Goal: Information Seeking & Learning: Find specific fact

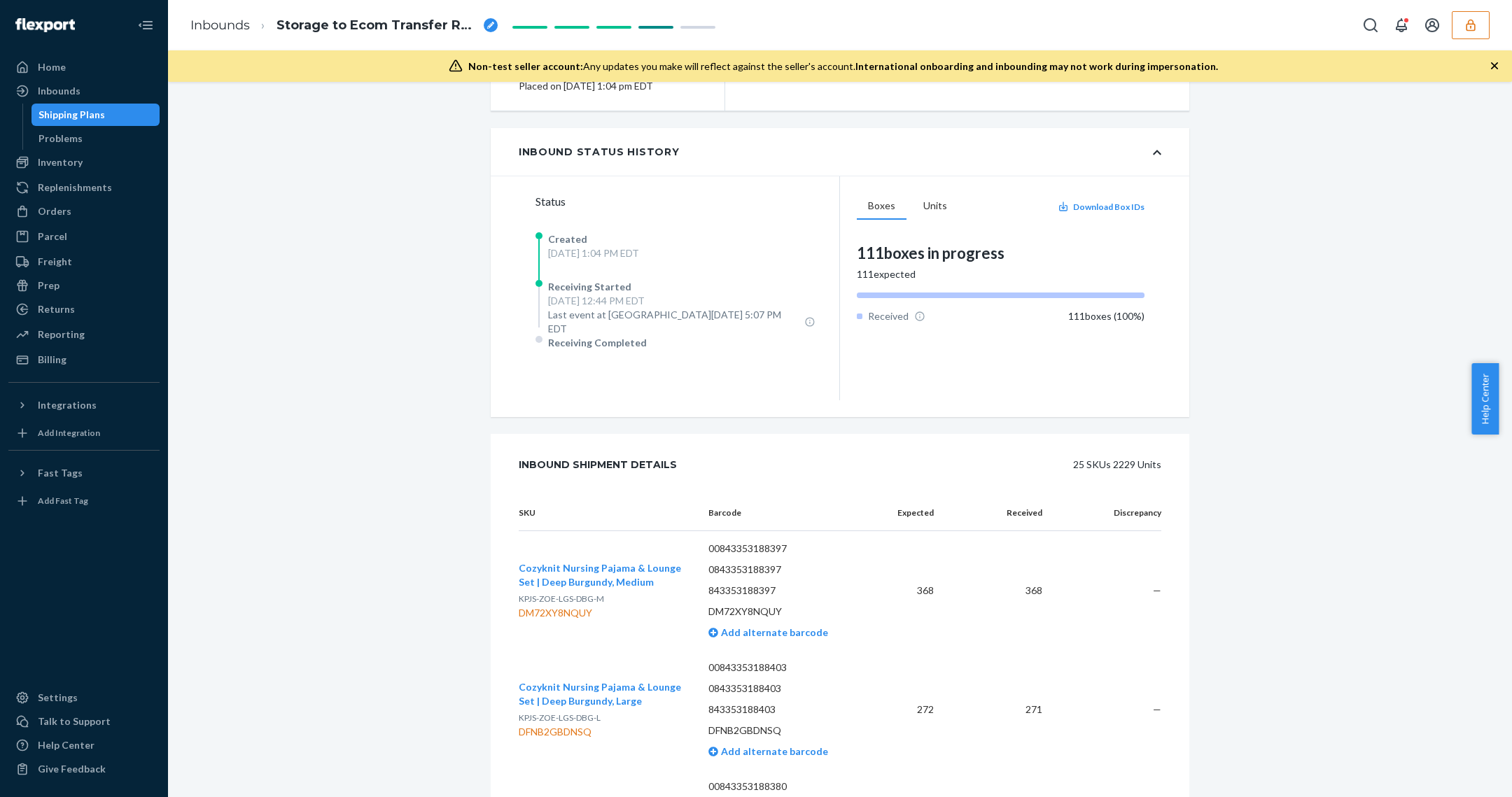
scroll to position [256, 0]
click at [1477, 27] on icon "button" at bounding box center [1470, 25] width 14 height 14
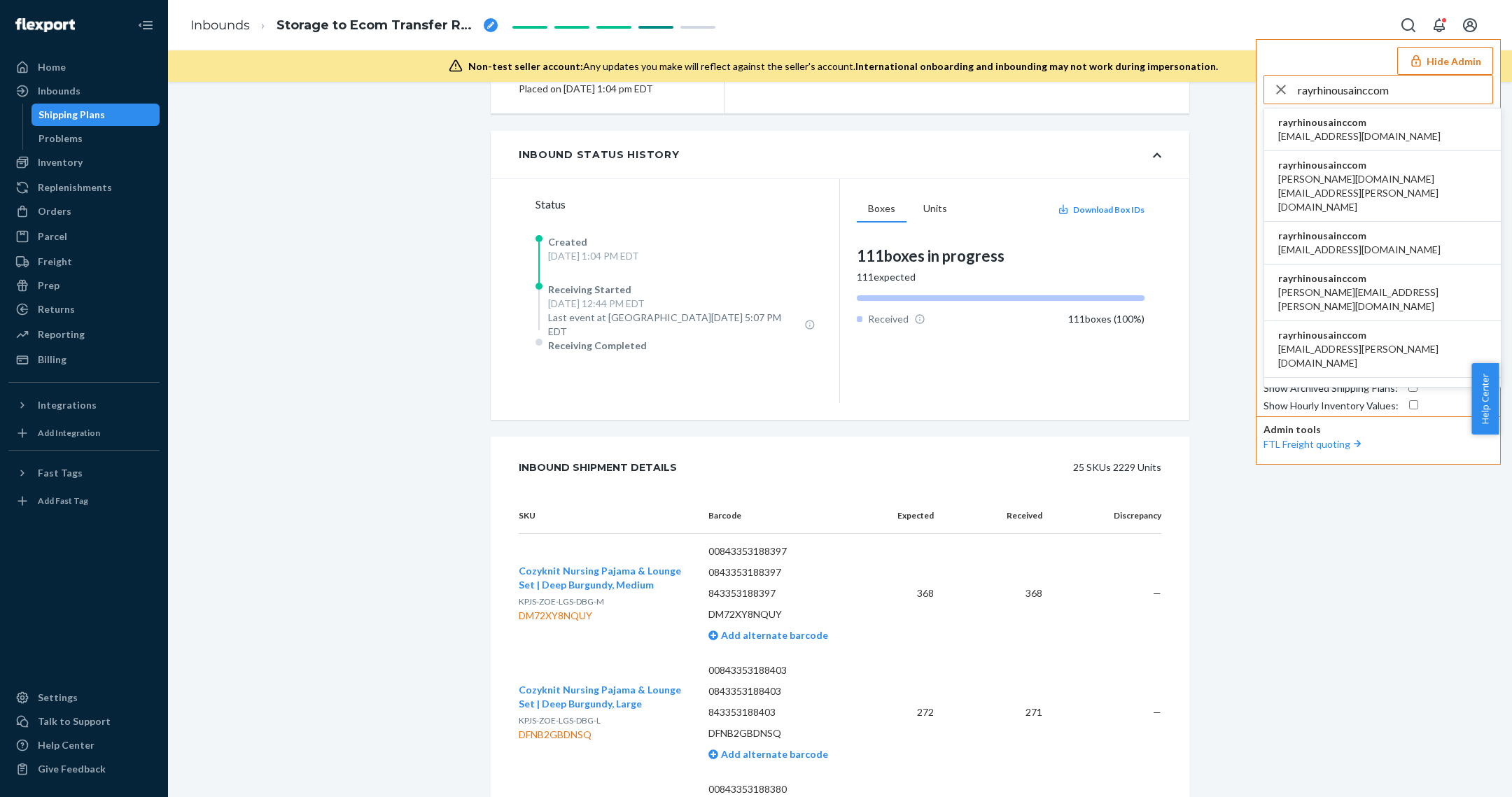
type input "rayrhinousainccom"
click at [1385, 134] on span "[EMAIL_ADDRESS][DOMAIN_NAME]" at bounding box center [1359, 136] width 162 height 14
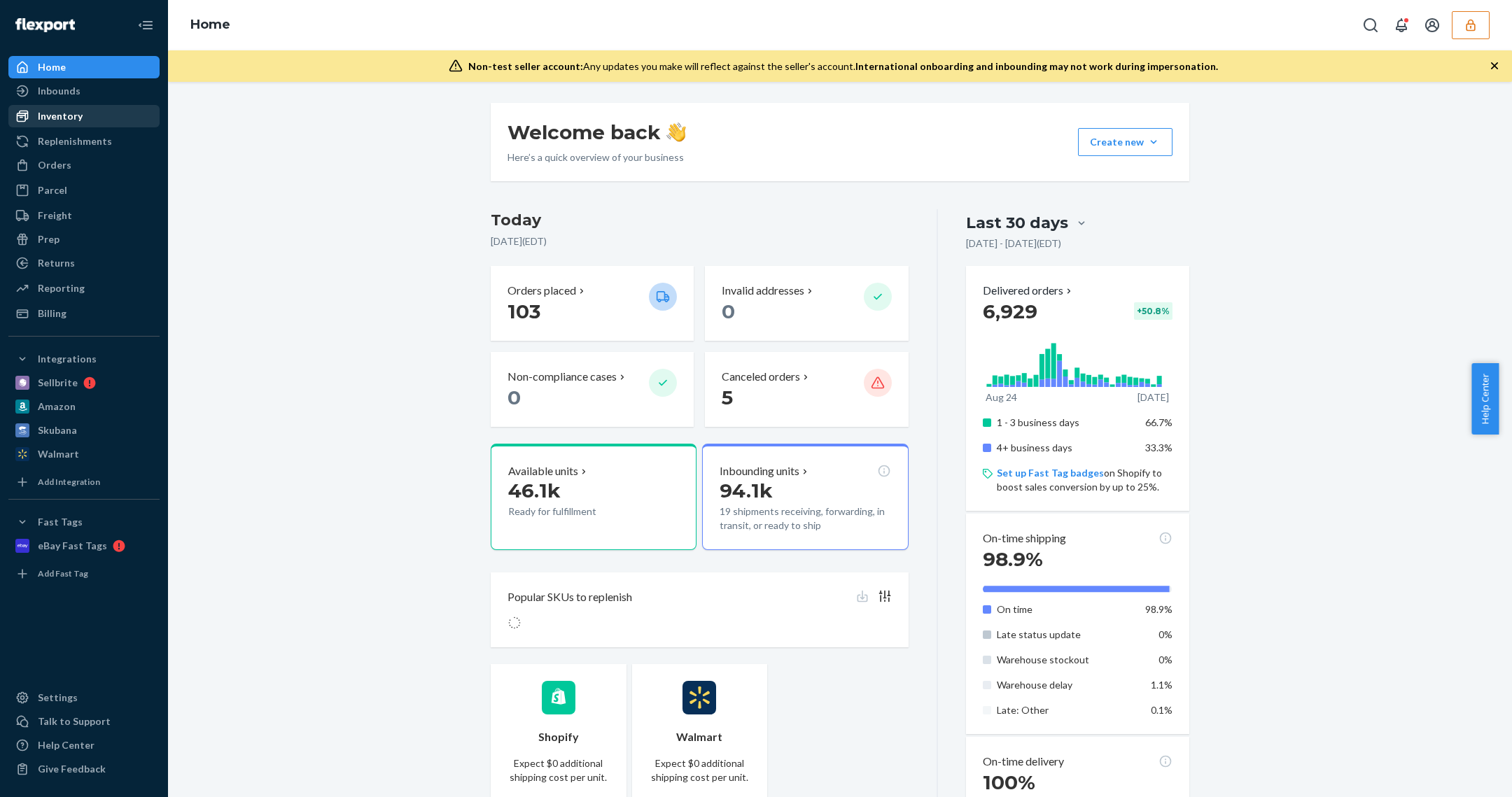
click at [79, 105] on link "Inventory" at bounding box center [84, 116] width 152 height 22
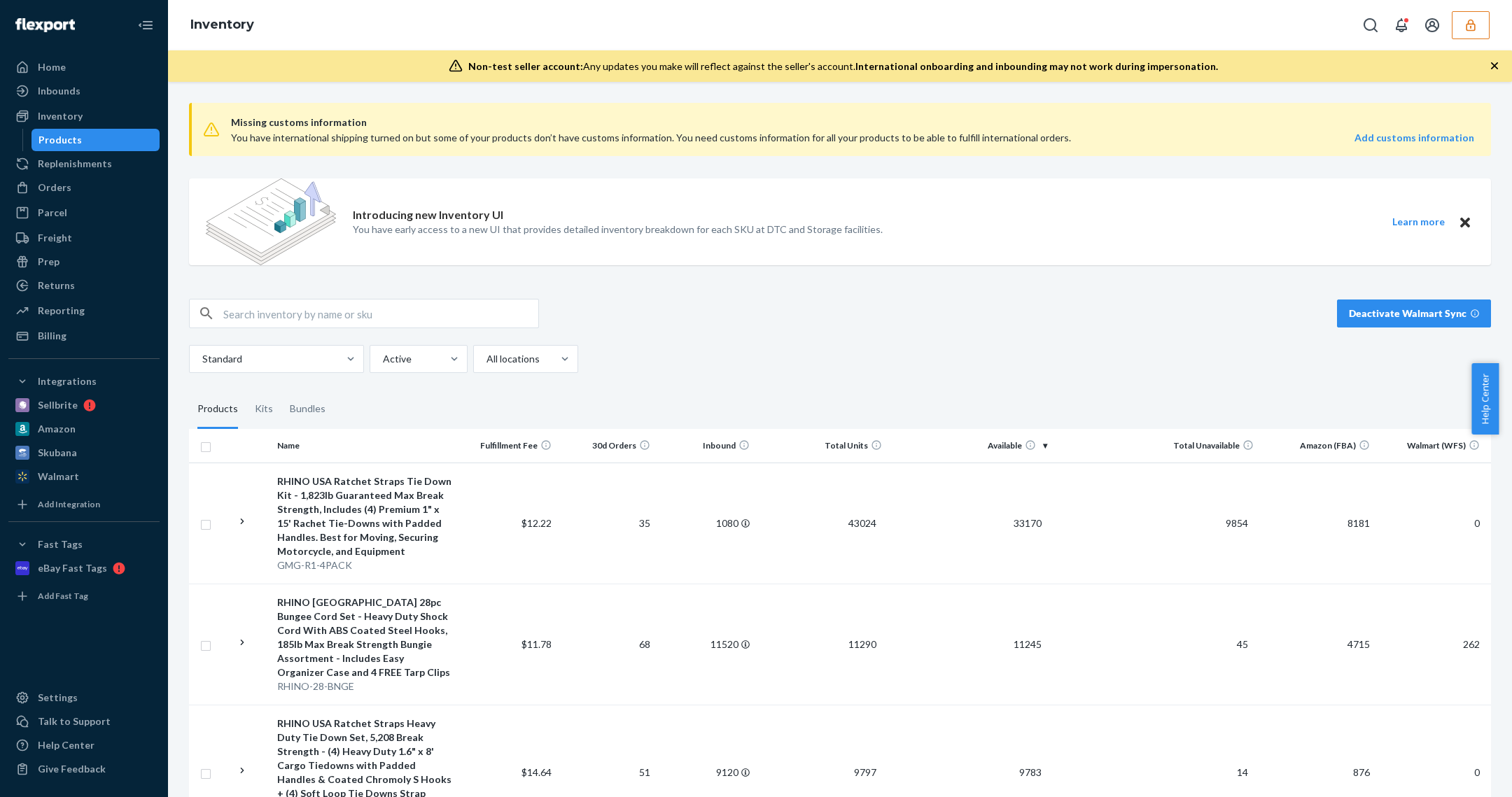
click at [333, 217] on img at bounding box center [271, 222] width 130 height 87
click at [296, 309] on input "text" at bounding box center [380, 314] width 315 height 28
type input "RNO-WNCH-STRP"
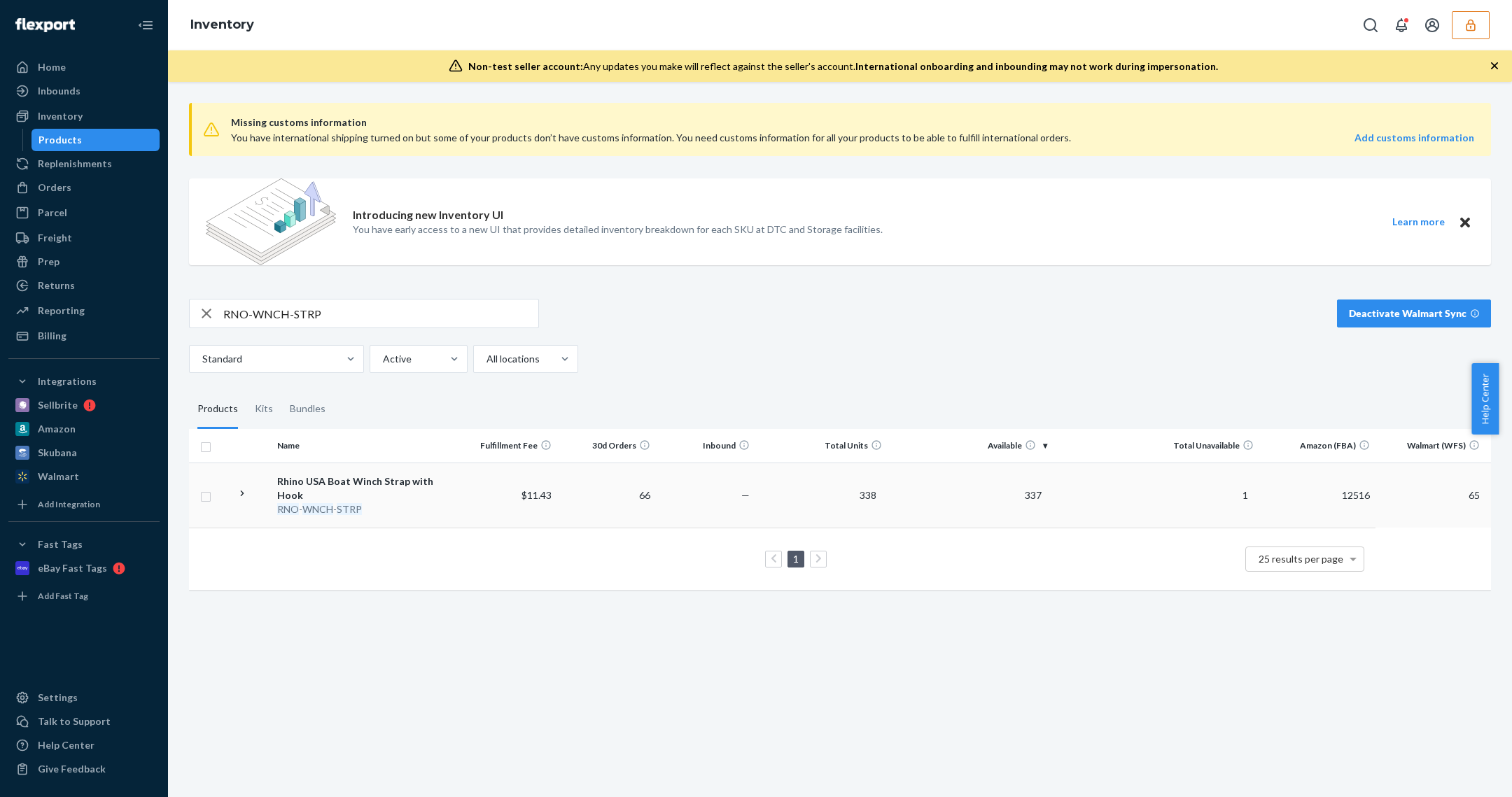
click at [390, 503] on div "RNO - WNCH - STRP" at bounding box center [365, 510] width 175 height 14
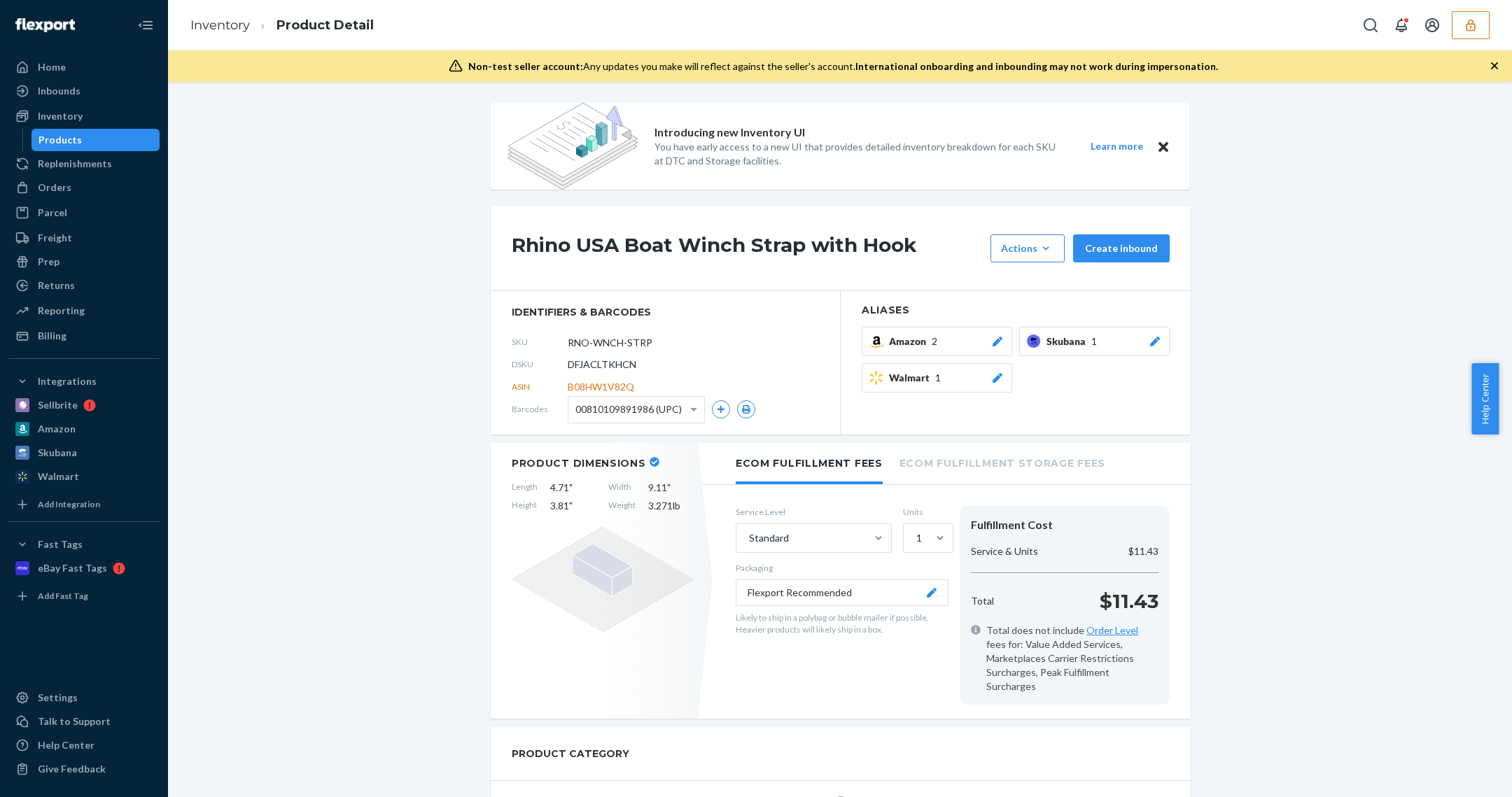
click at [605, 364] on span "DFJACLTKHCN" at bounding box center [602, 365] width 68 height 14
copy span "DFJACLTKHCN"
